Goal: Transaction & Acquisition: Book appointment/travel/reservation

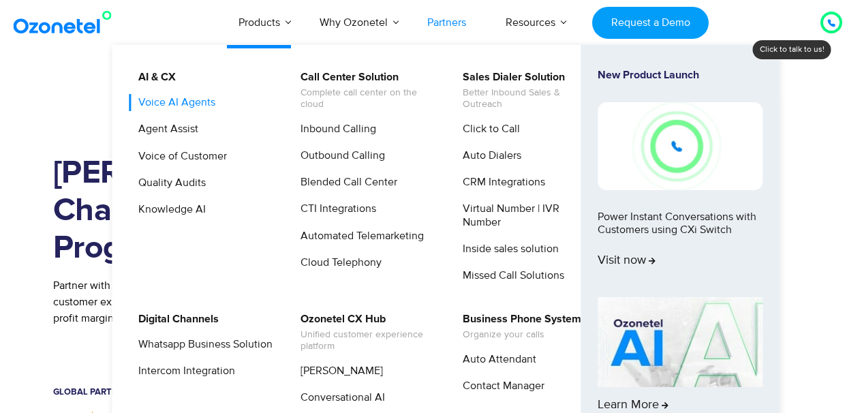
click at [179, 102] on link "Voice AI Agents" at bounding box center [173, 102] width 88 height 17
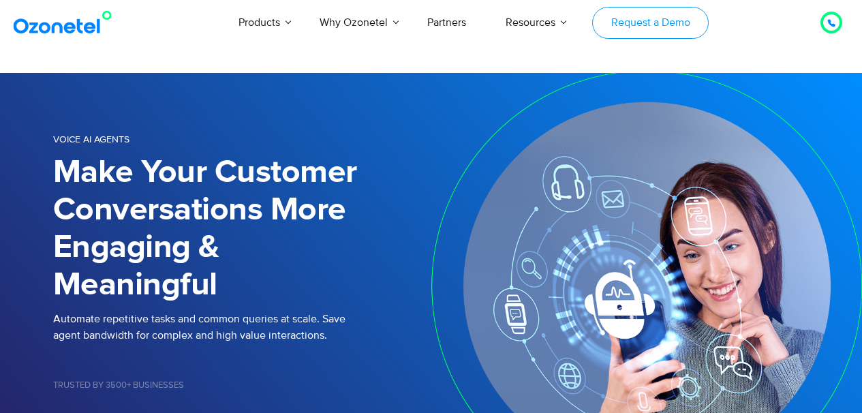
click at [637, 29] on link "Request a Demo" at bounding box center [650, 23] width 116 height 32
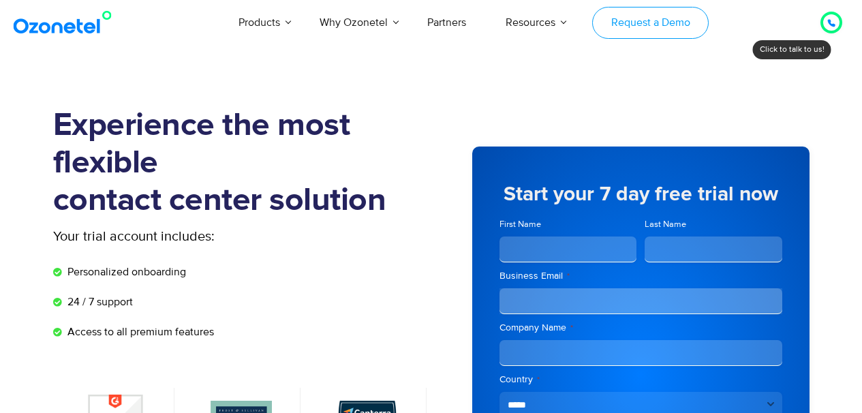
click at [639, 30] on link "Request a Demo" at bounding box center [650, 23] width 116 height 32
